Goal: Transaction & Acquisition: Purchase product/service

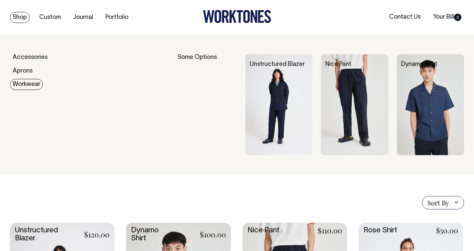
click at [18, 85] on link "Workwear" at bounding box center [26, 84] width 33 height 11
